Goal: Find specific page/section: Find specific page/section

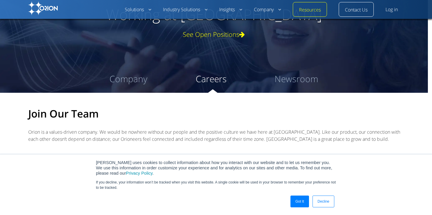
click at [215, 32] on div "See Open Positions" at bounding box center [213, 34] width 365 height 7
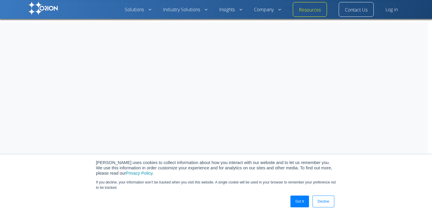
scroll to position [350, 0]
click at [324, 203] on link "Decline" at bounding box center [324, 201] width 22 height 12
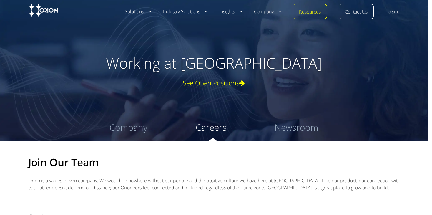
click at [223, 83] on div "See Open Positions" at bounding box center [213, 82] width 365 height 7
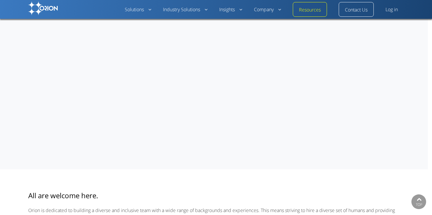
scroll to position [392, 0]
